Goal: Task Accomplishment & Management: Manage account settings

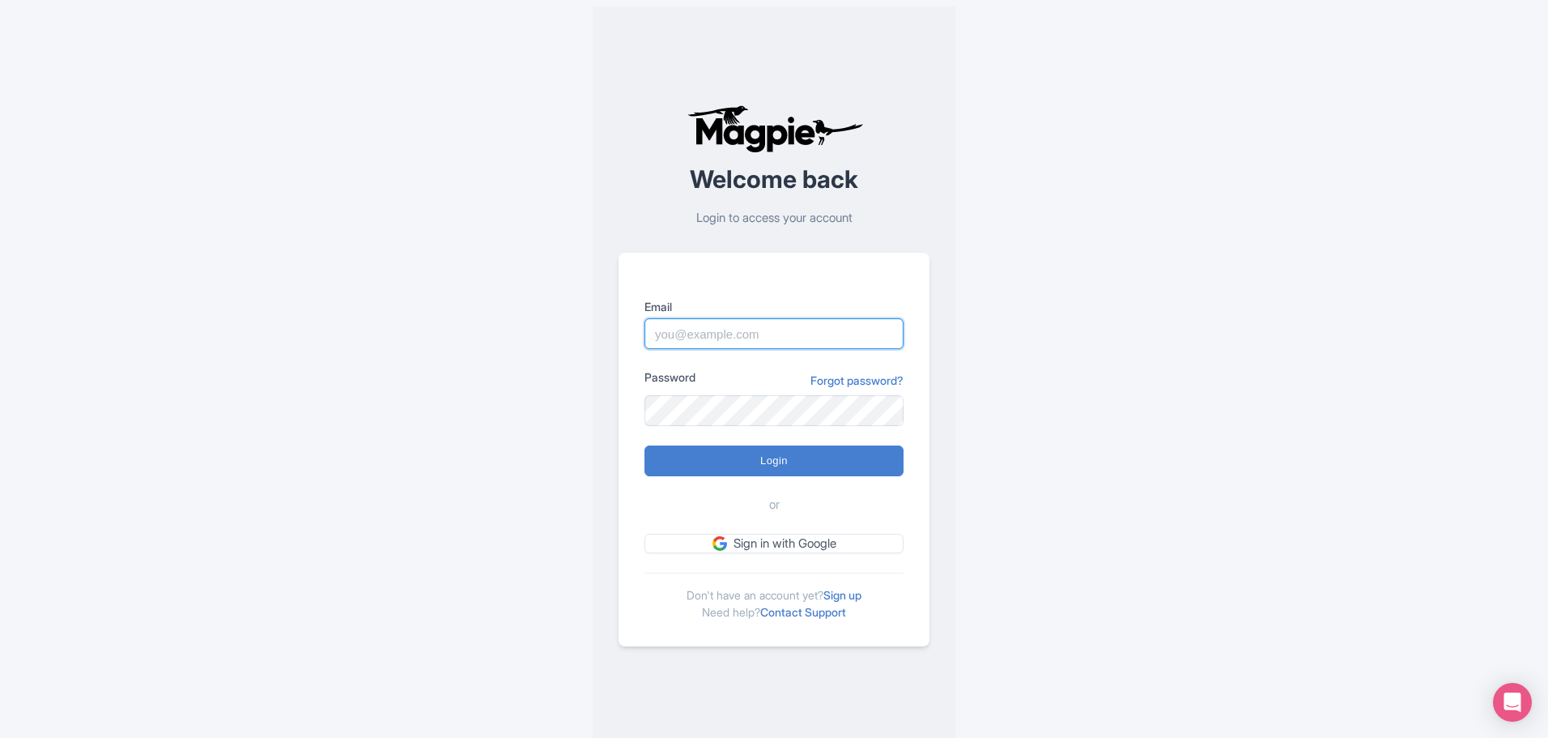
click at [753, 334] on input "Email" at bounding box center [774, 333] width 259 height 31
type input "[EMAIL_ADDRESS][DOMAIN_NAME]"
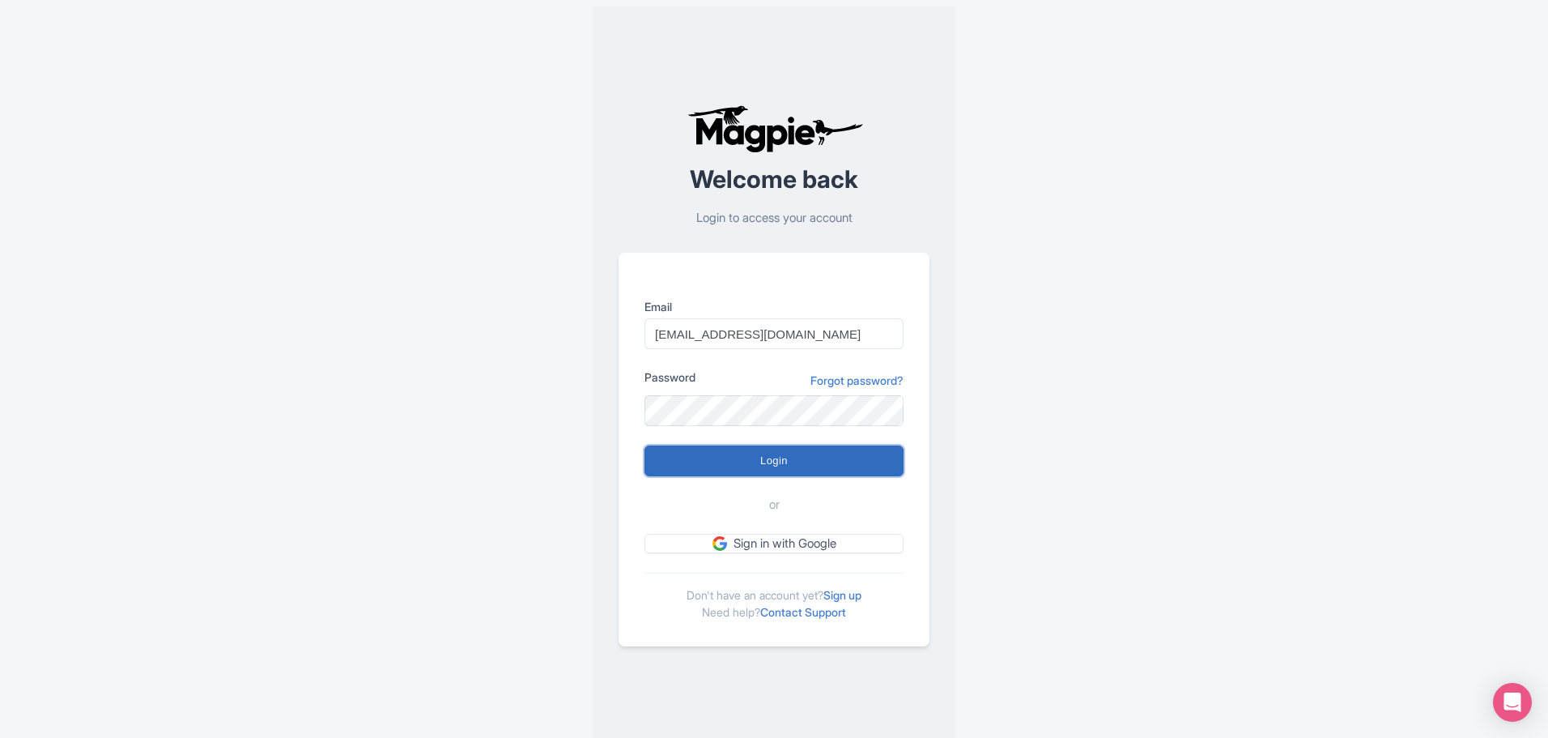
click at [794, 470] on input "Login" at bounding box center [774, 460] width 259 height 31
type input "Logging in..."
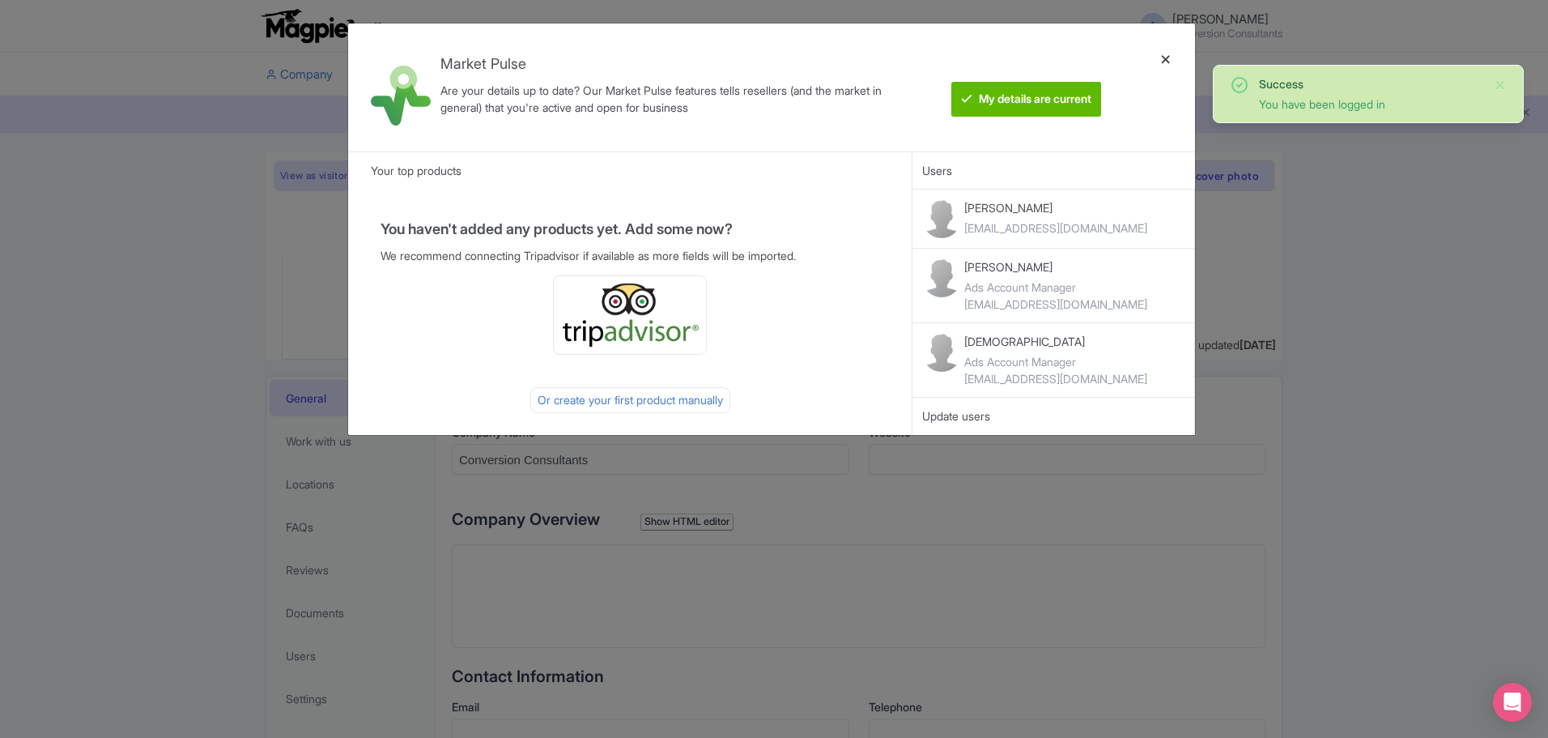
click at [1164, 63] on div at bounding box center [1166, 87] width 39 height 102
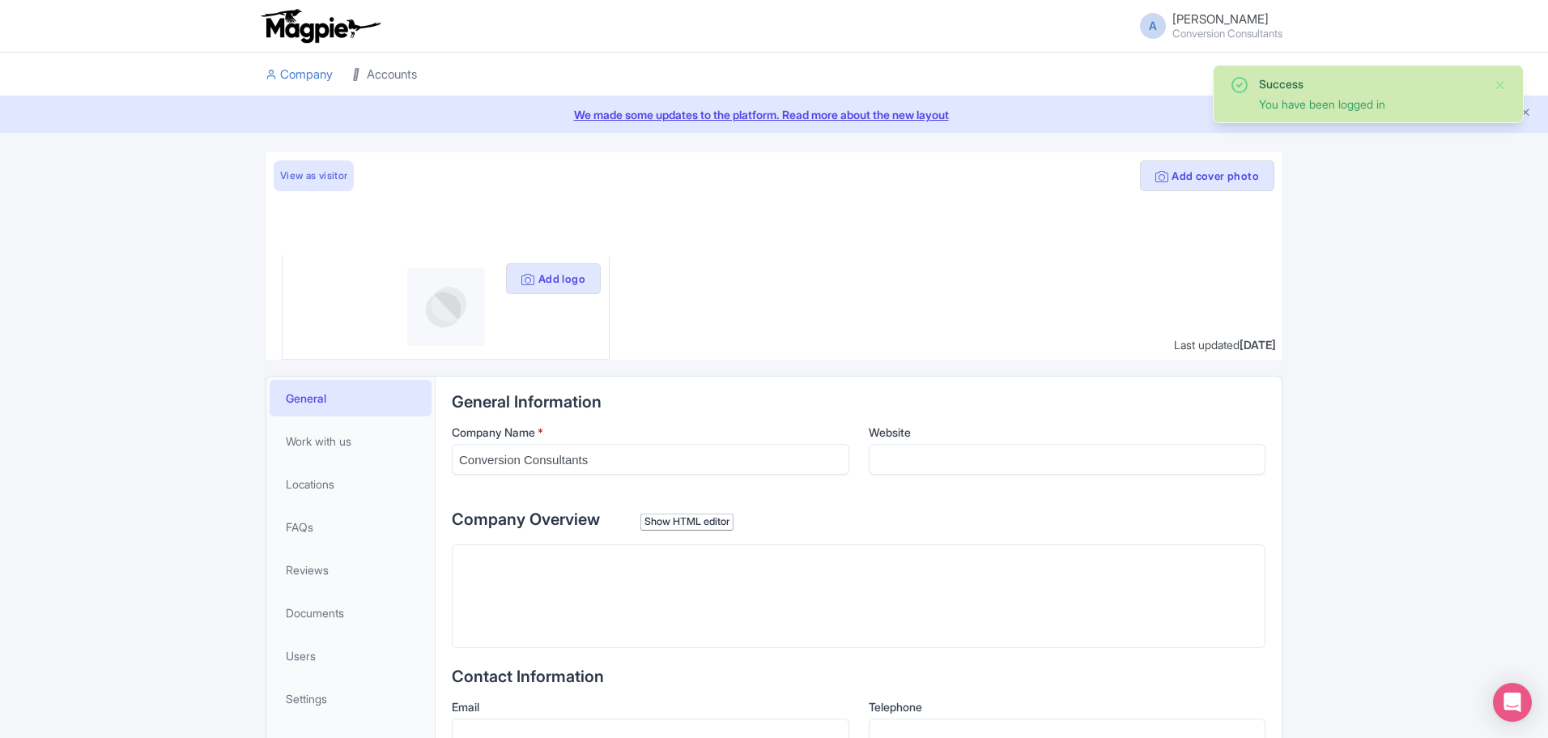
click at [408, 83] on link "Accounts" at bounding box center [384, 75] width 65 height 45
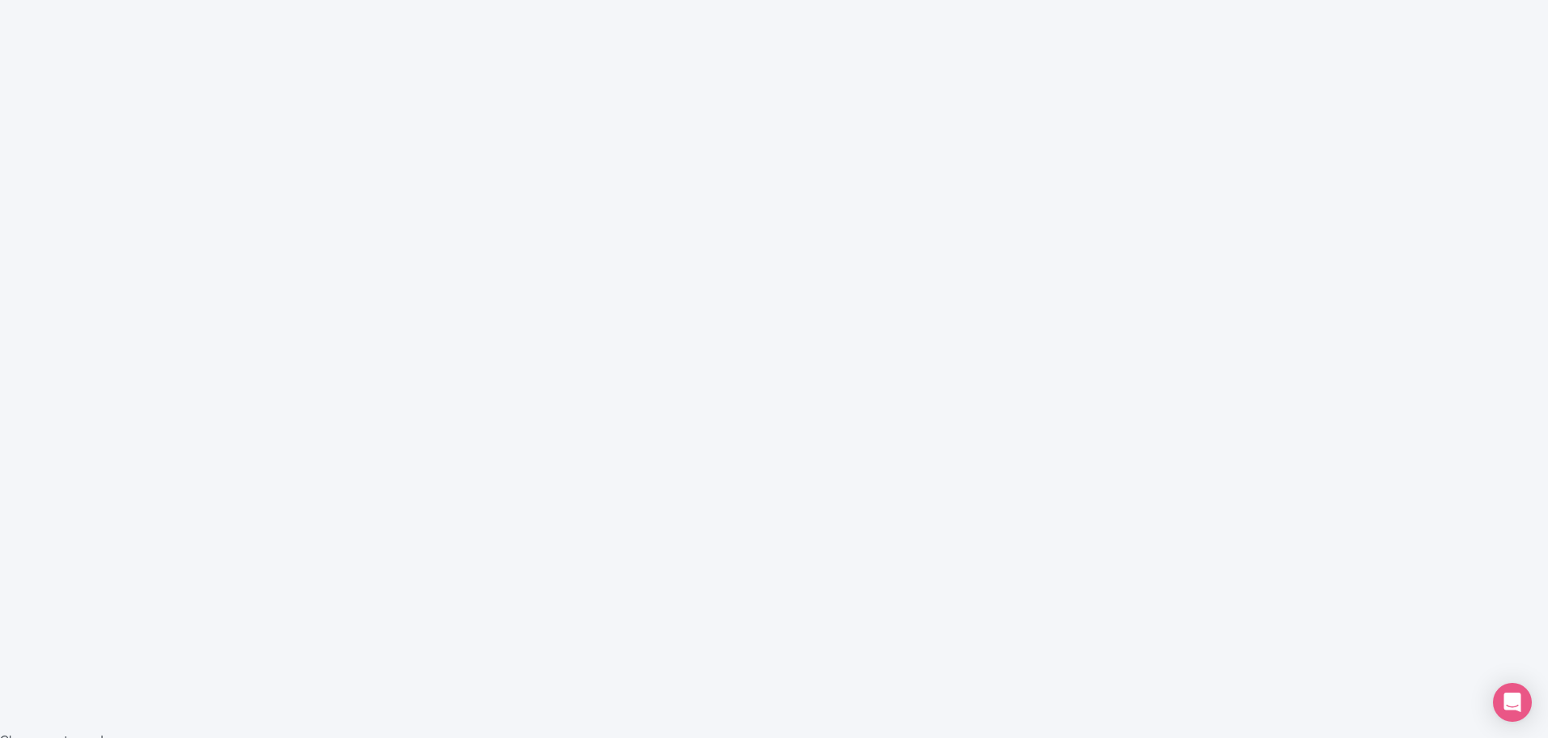
scroll to position [48, 0]
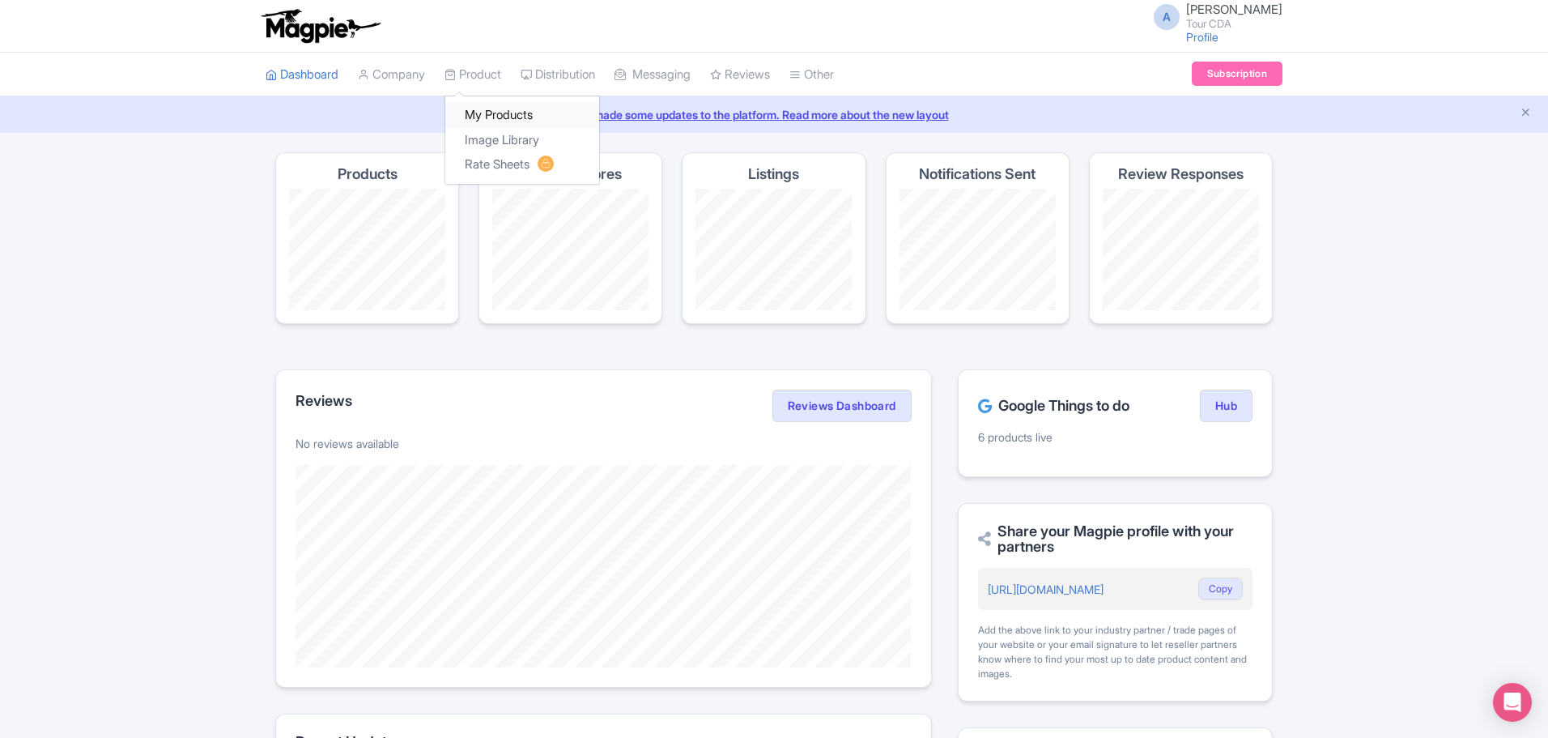
click at [519, 112] on link "My Products" at bounding box center [522, 115] width 154 height 25
